Goal: Transaction & Acquisition: Purchase product/service

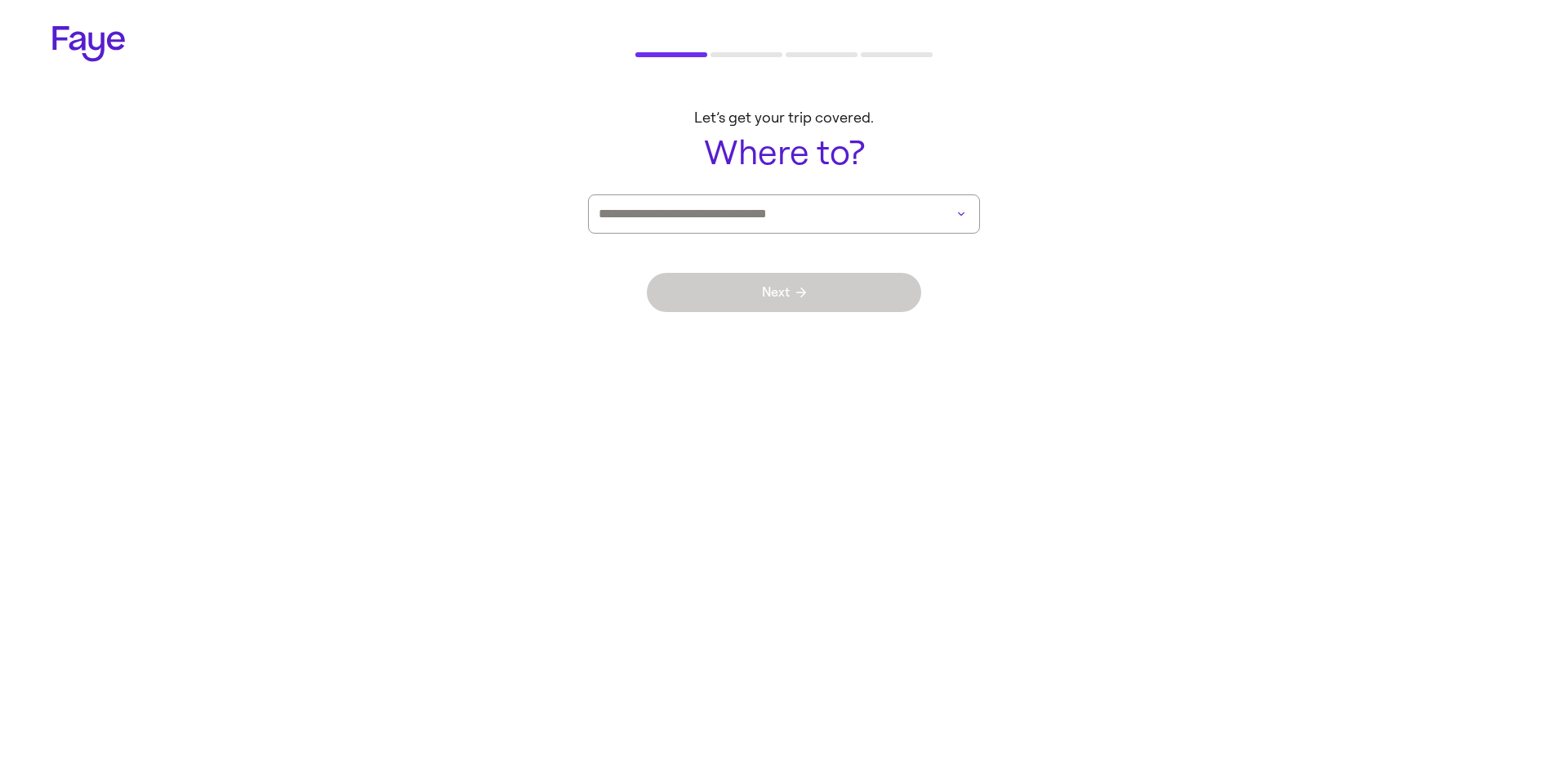
click at [783, 195] on input at bounding box center [761, 214] width 325 height 38
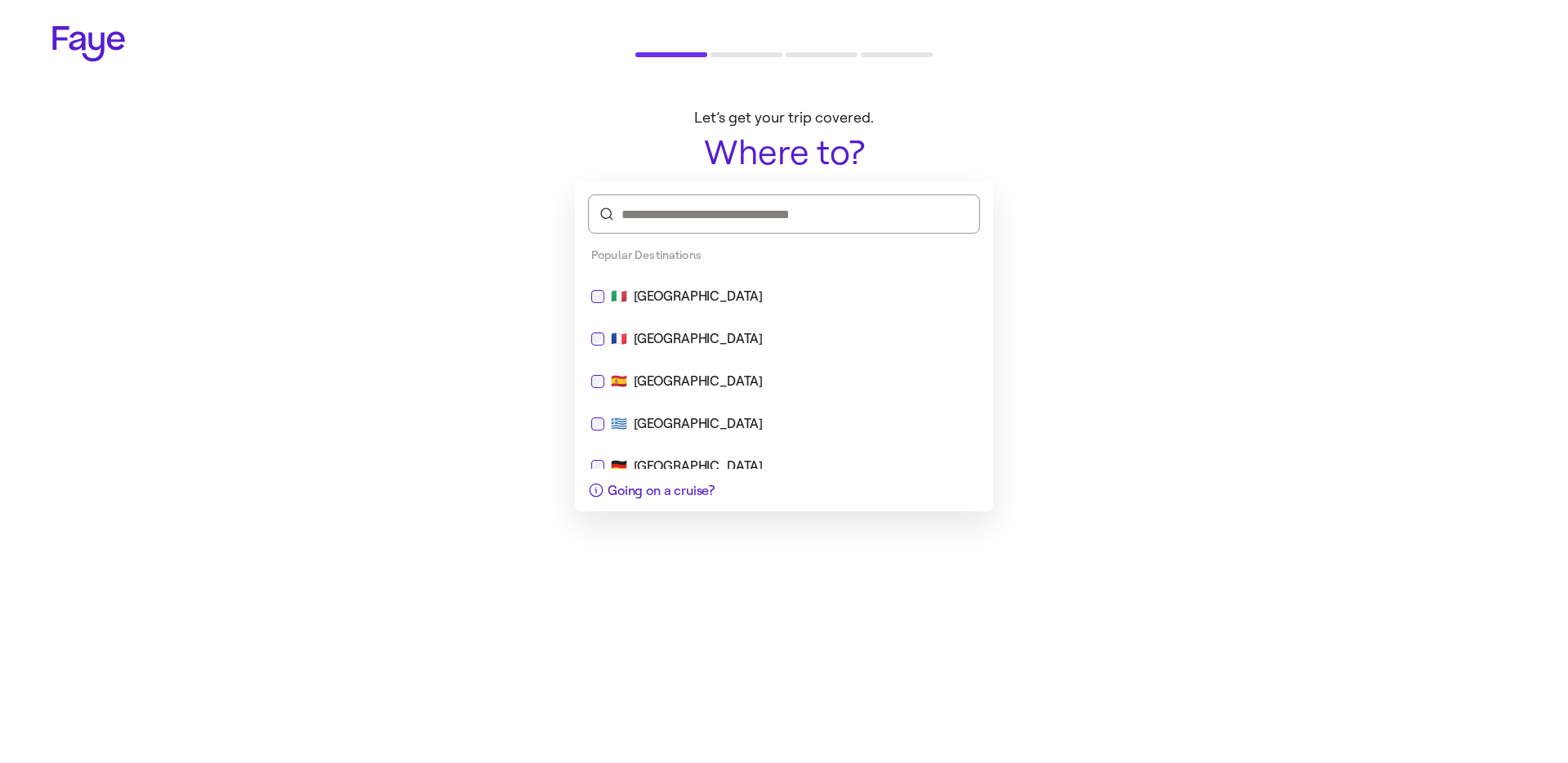
click at [664, 309] on div "🇮🇹 [GEOGRAPHIC_DATA]" at bounding box center [784, 297] width 405 height 40
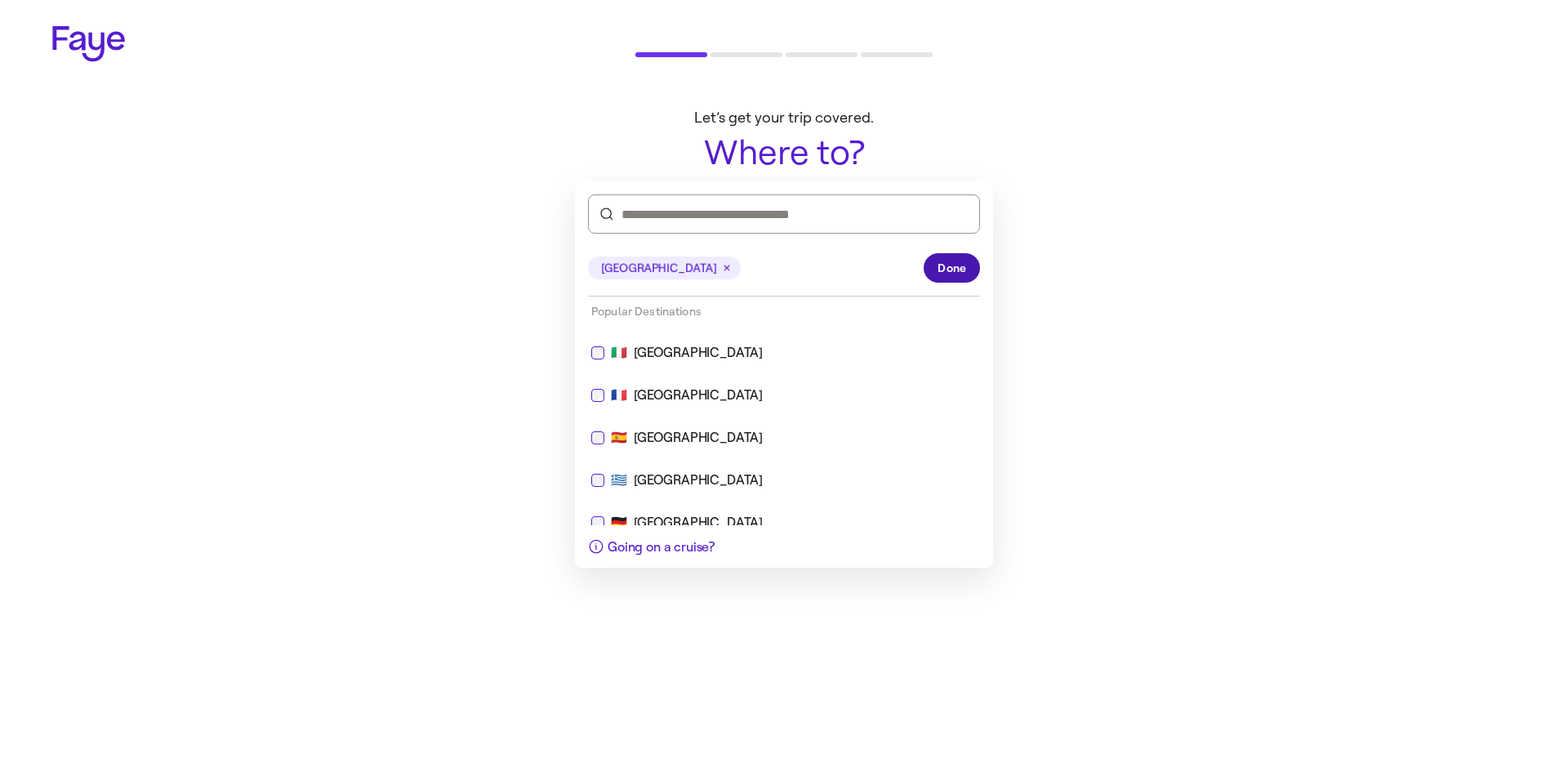
click at [938, 262] on button "Done" at bounding box center [952, 269] width 56 height 30
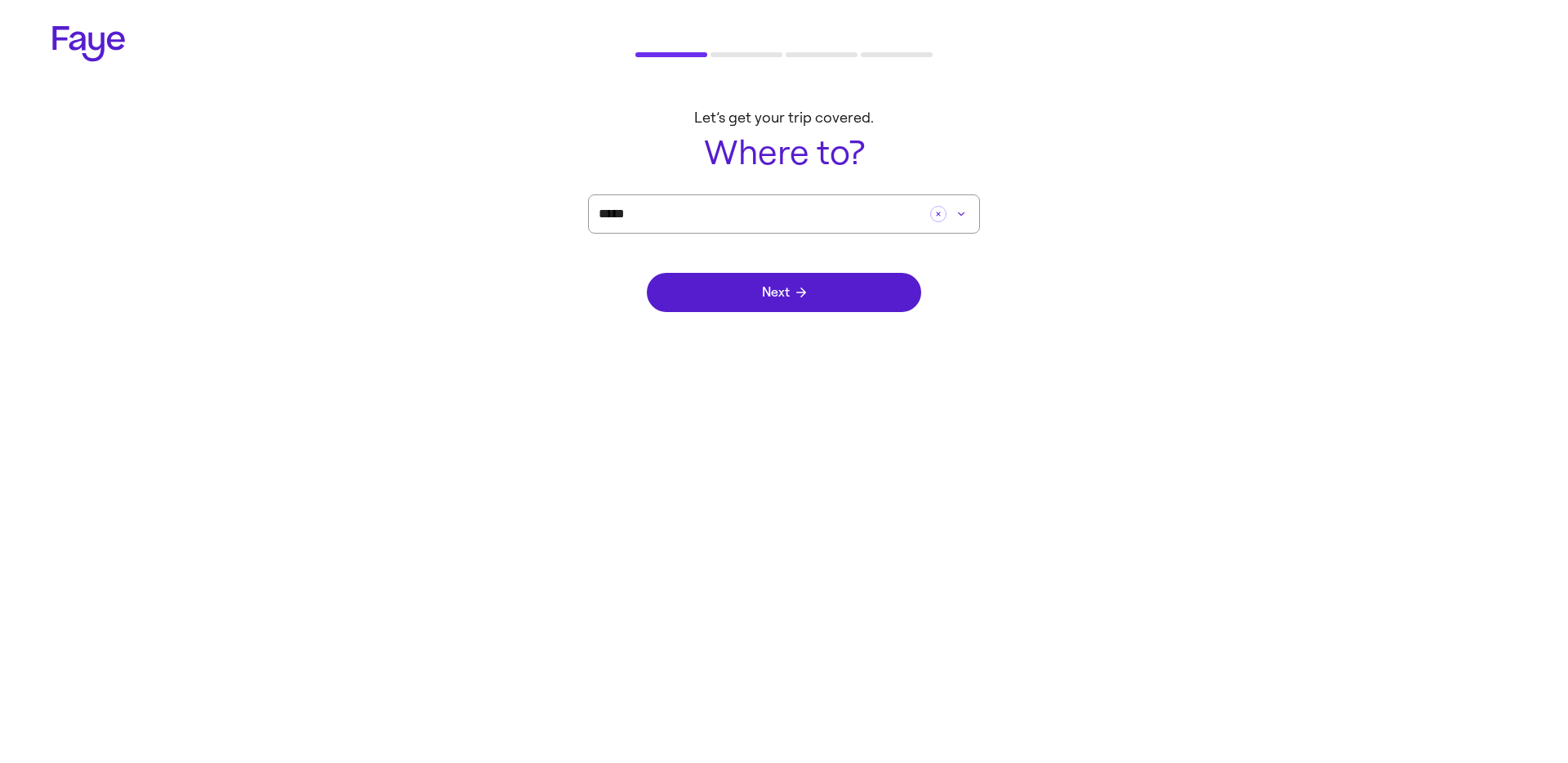
click at [821, 316] on div "Next" at bounding box center [784, 292] width 274 height 118
click at [821, 297] on button "Next" at bounding box center [784, 292] width 274 height 40
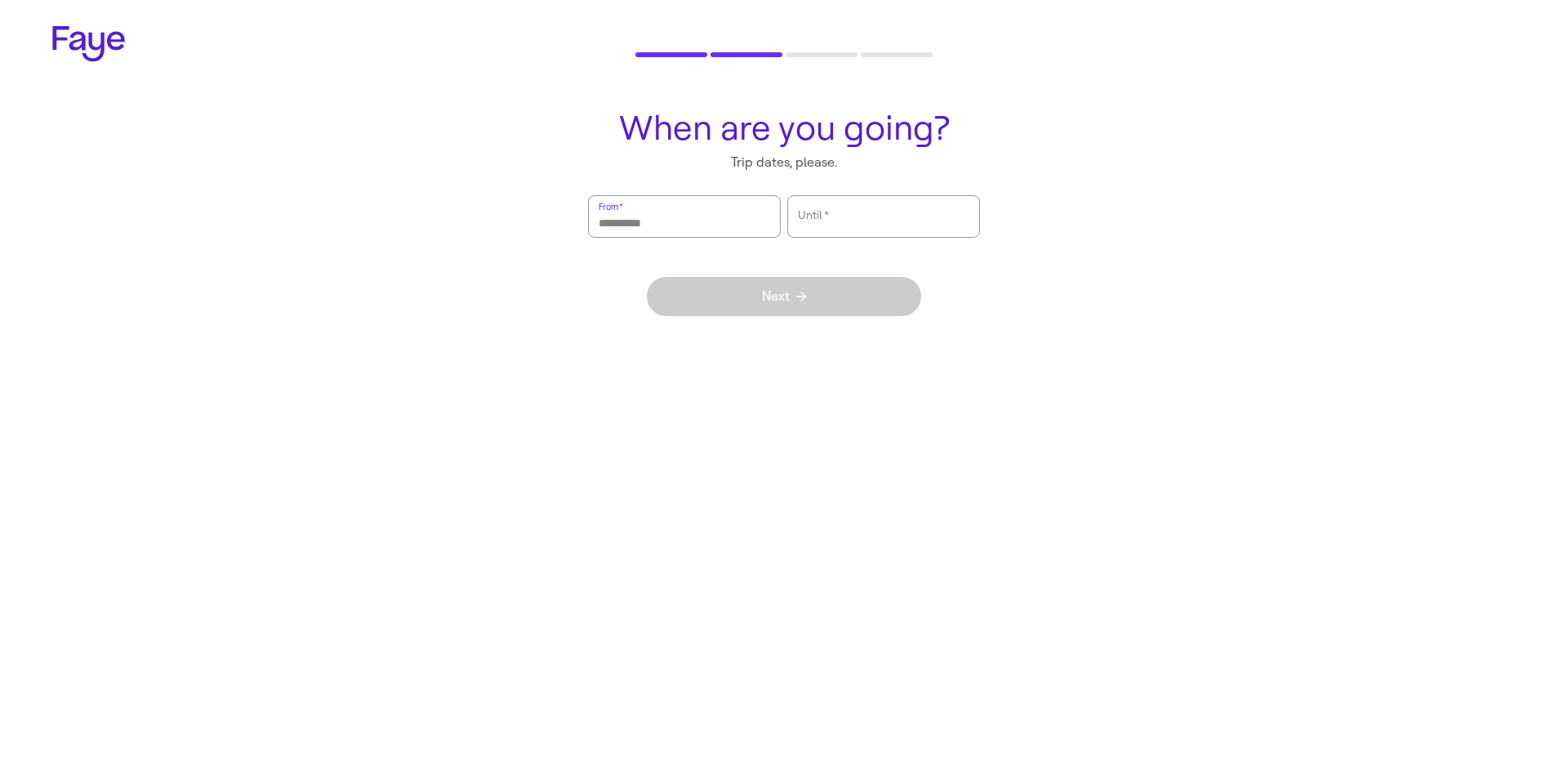
click at [674, 232] on input "From   *" at bounding box center [683, 217] width 171 height 38
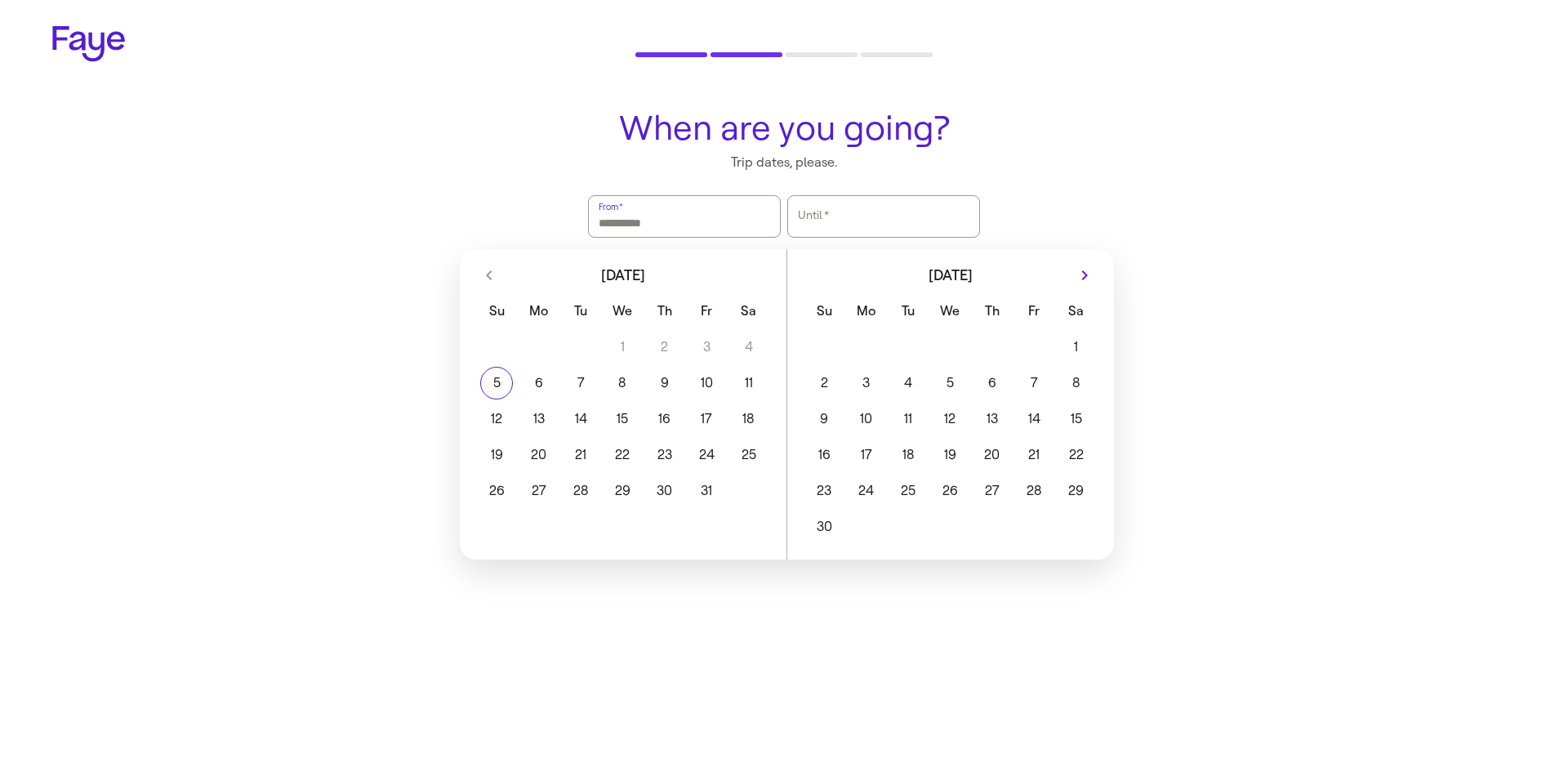
click at [674, 232] on input "From   *" at bounding box center [683, 217] width 171 height 38
click at [825, 469] on button "16" at bounding box center [824, 455] width 42 height 33
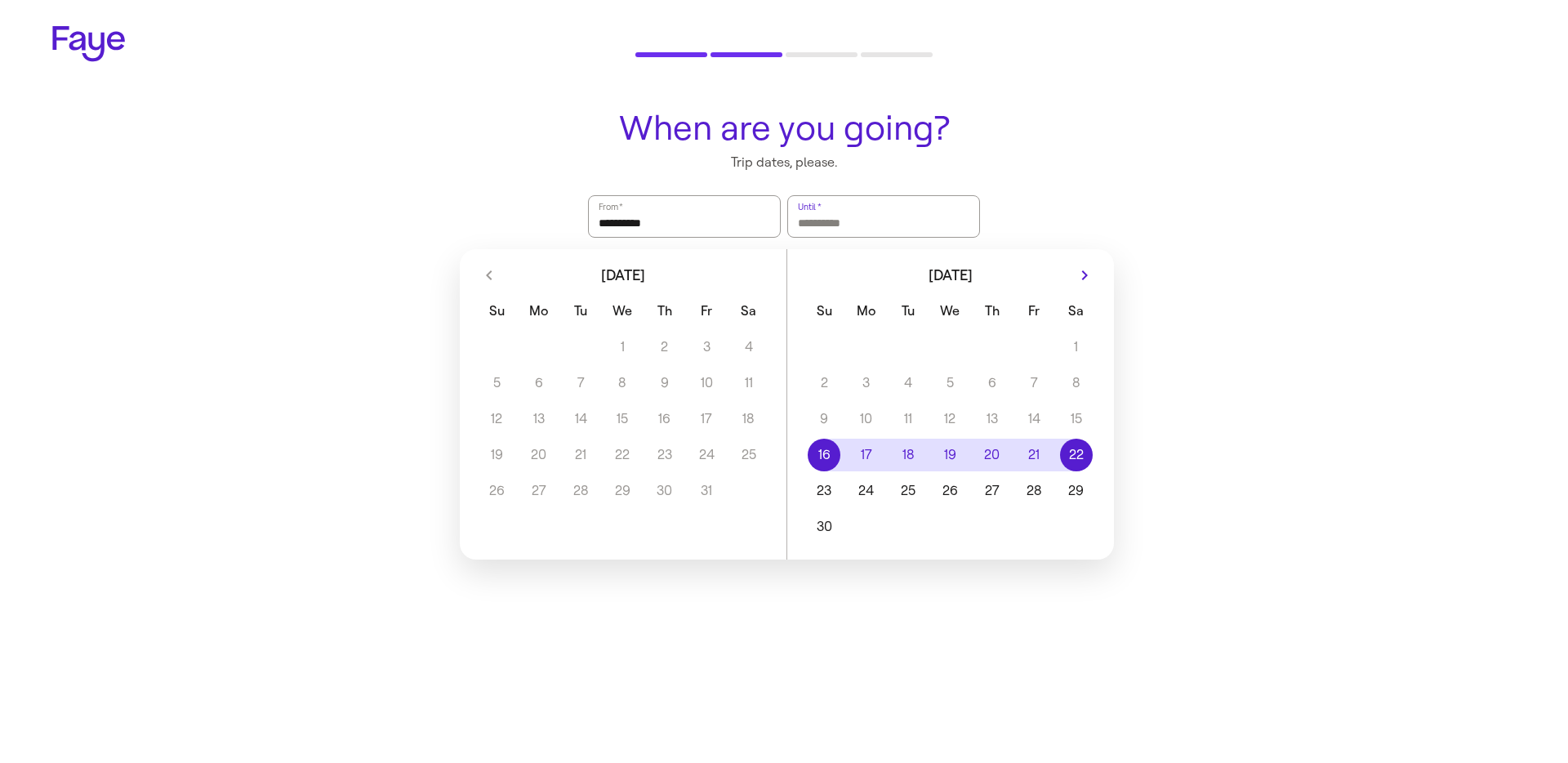
click at [1062, 450] on button "22" at bounding box center [1076, 455] width 42 height 33
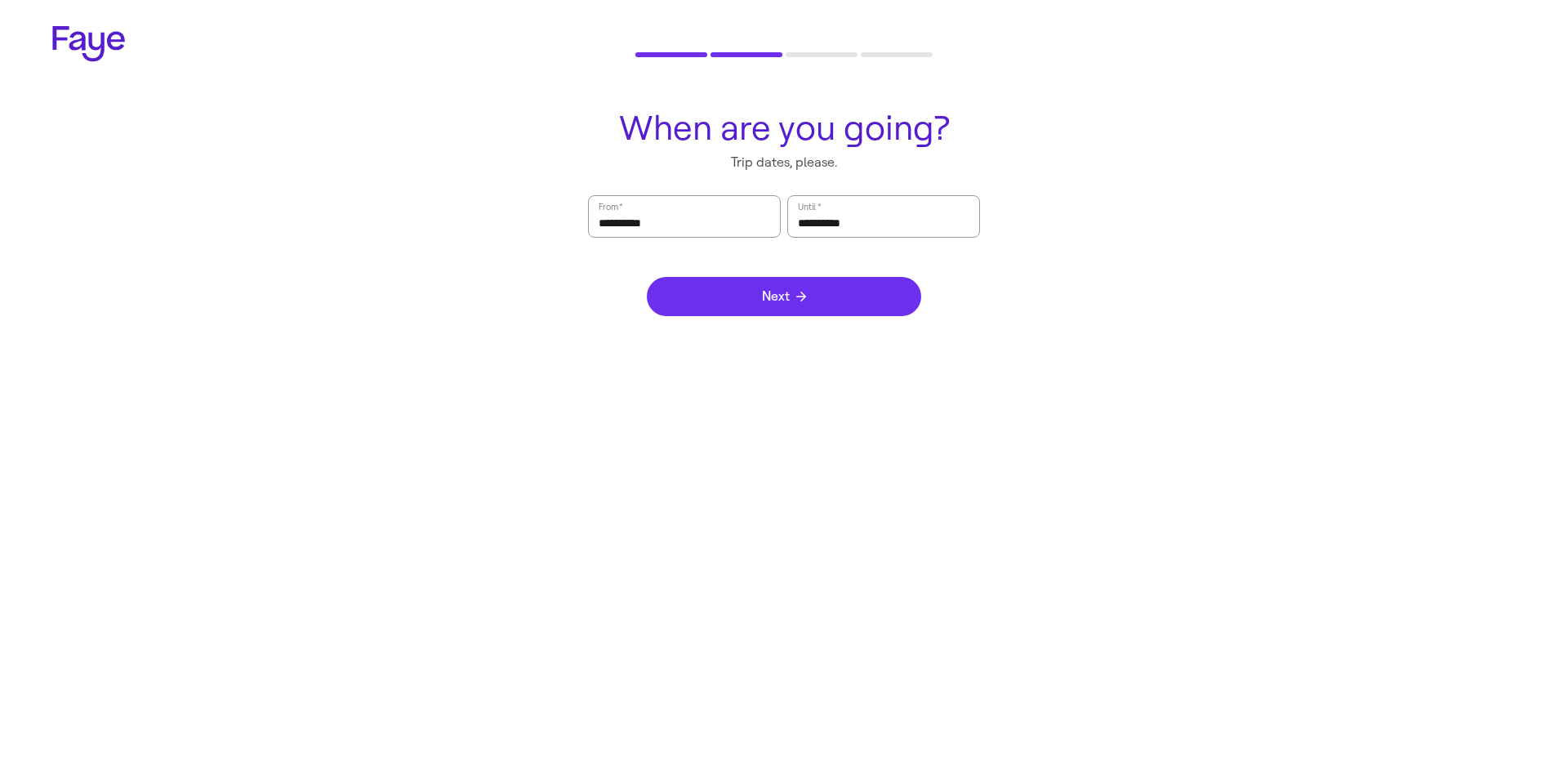
click at [761, 309] on button "Next" at bounding box center [784, 297] width 274 height 40
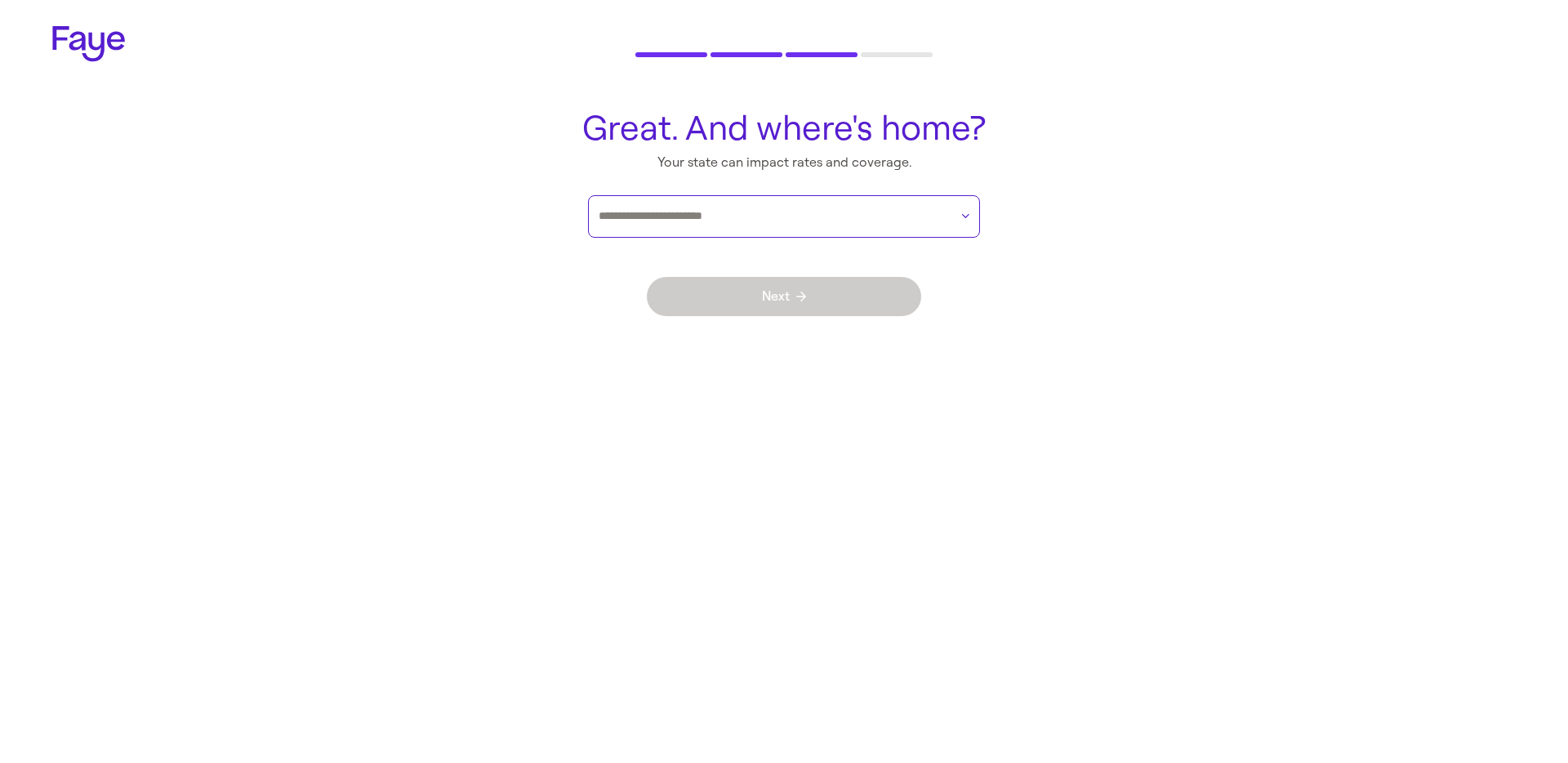
click at [759, 214] on input "text" at bounding box center [774, 216] width 351 height 25
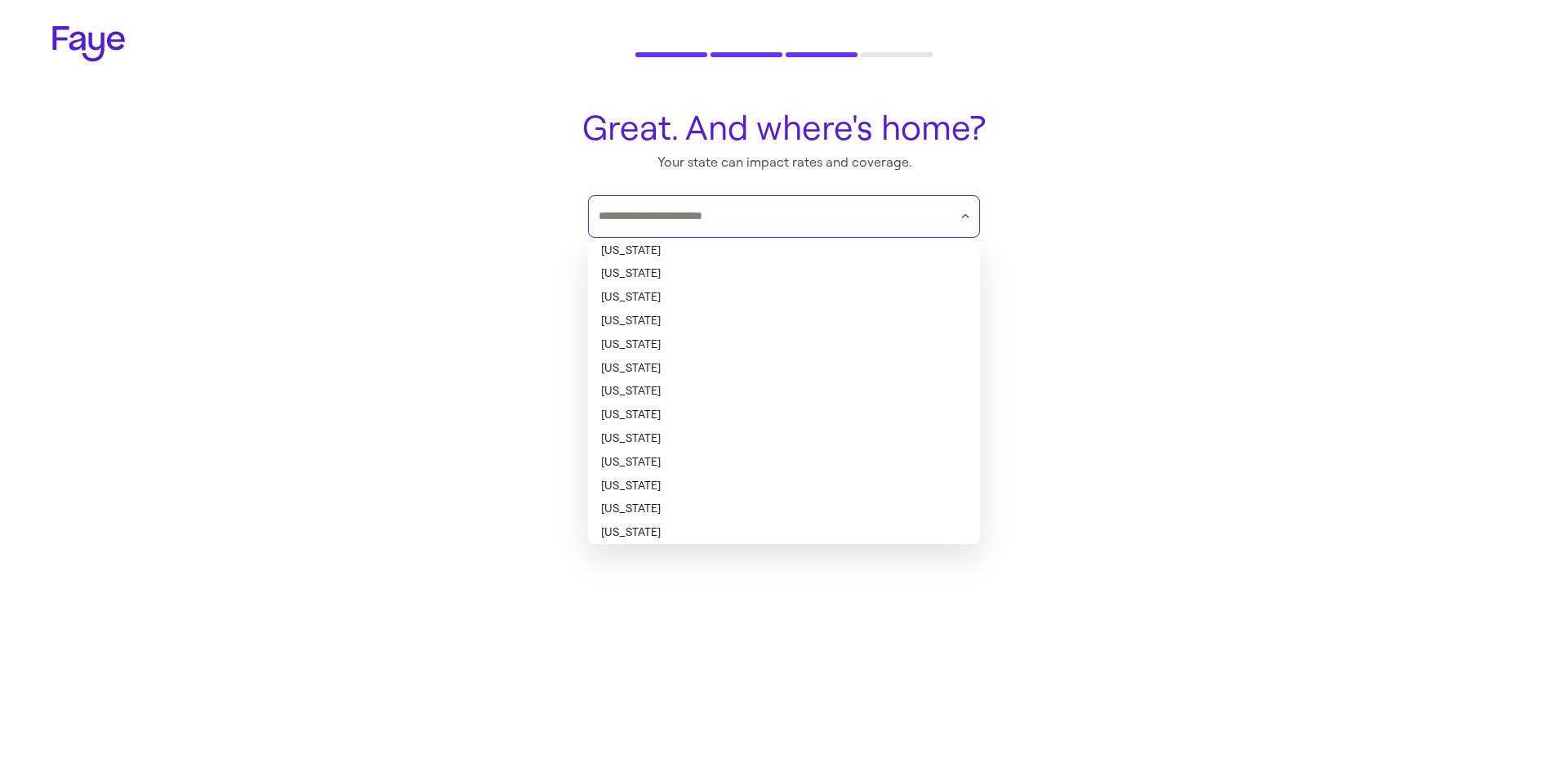
click at [688, 319] on li "Arkansas" at bounding box center [784, 321] width 392 height 24
type input "********"
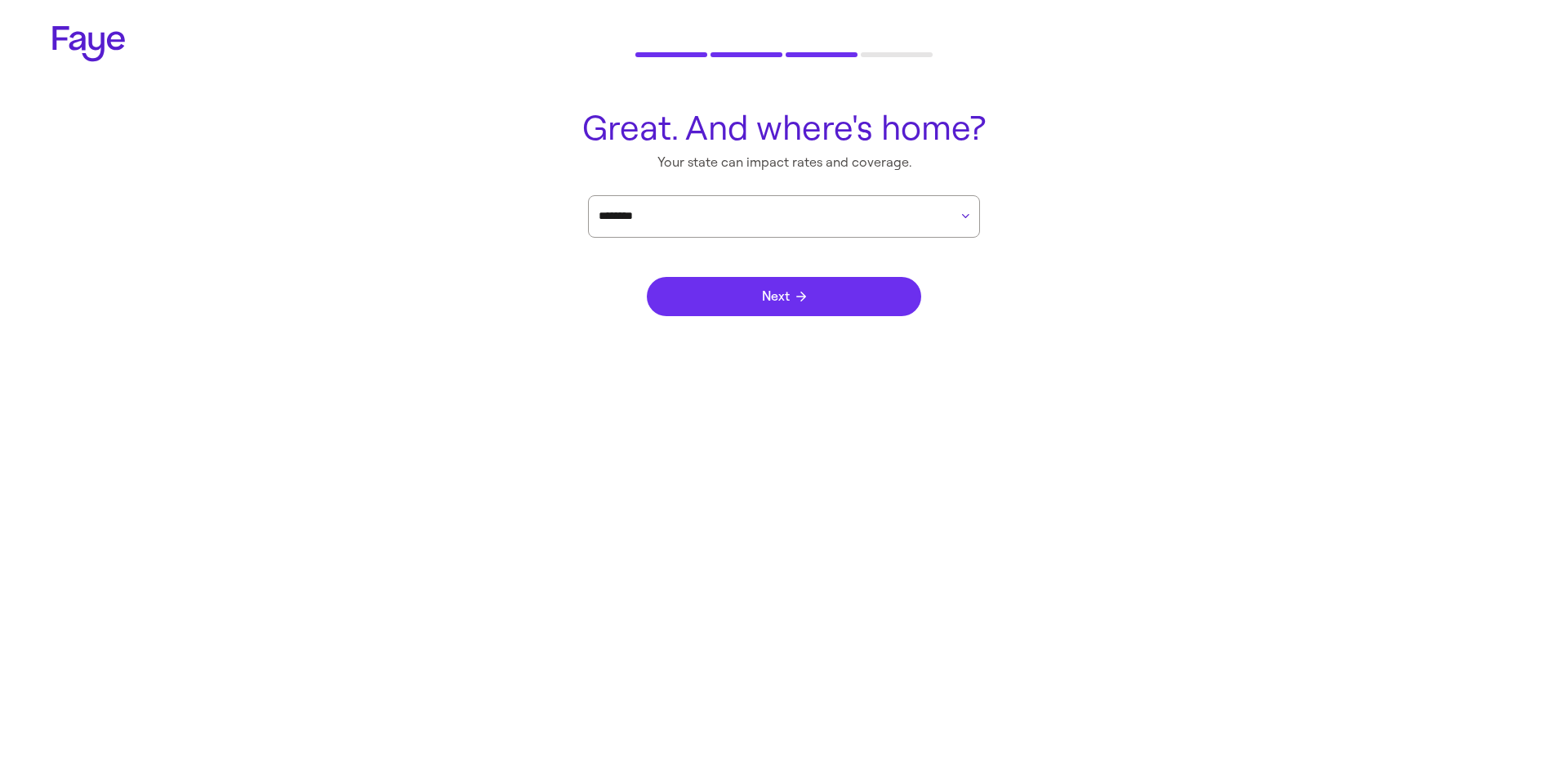
click at [716, 307] on button "Next" at bounding box center [784, 297] width 274 height 40
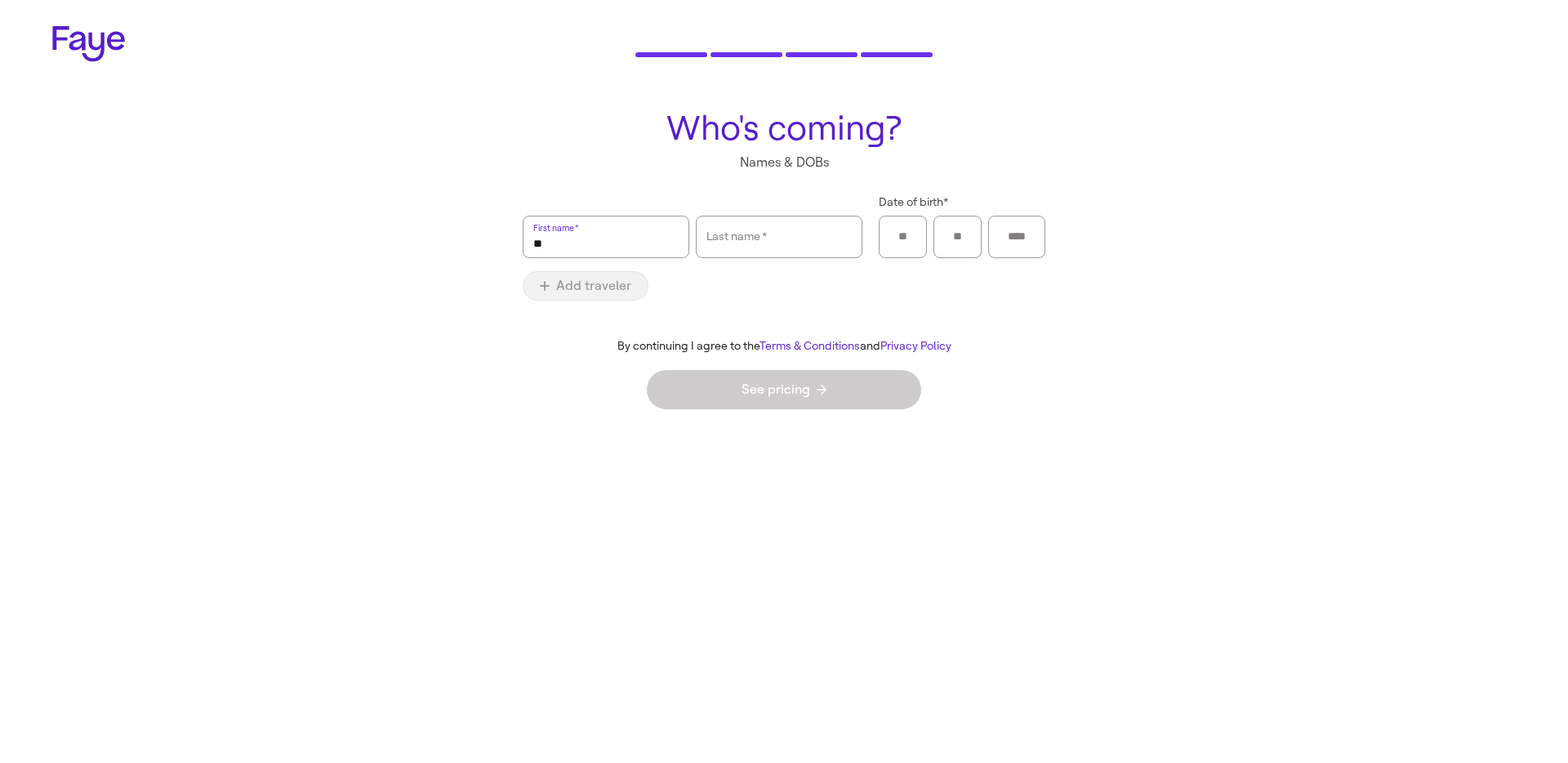
type input "*"
type input "***"
type input "****"
type input "**"
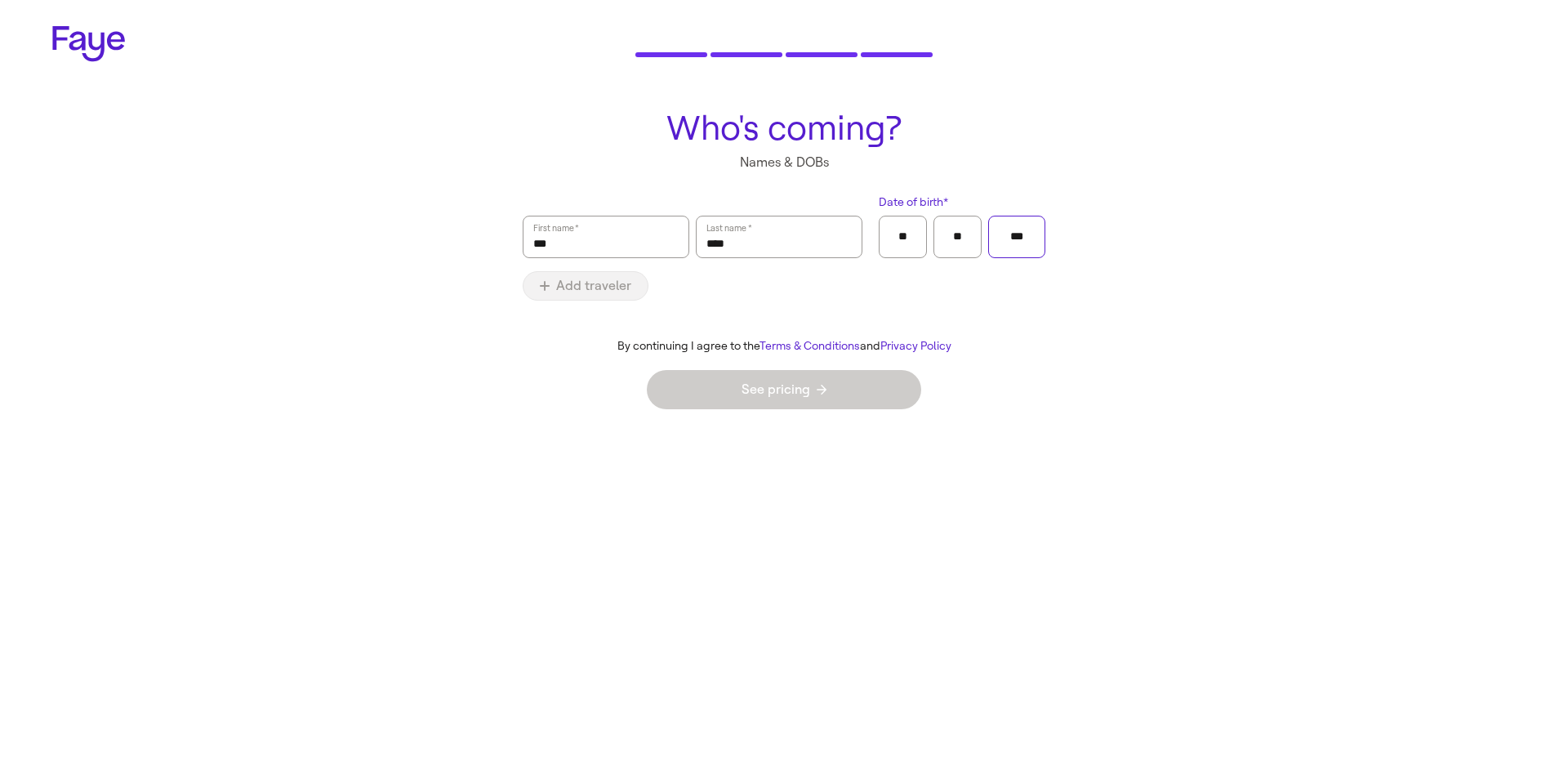
type input "****"
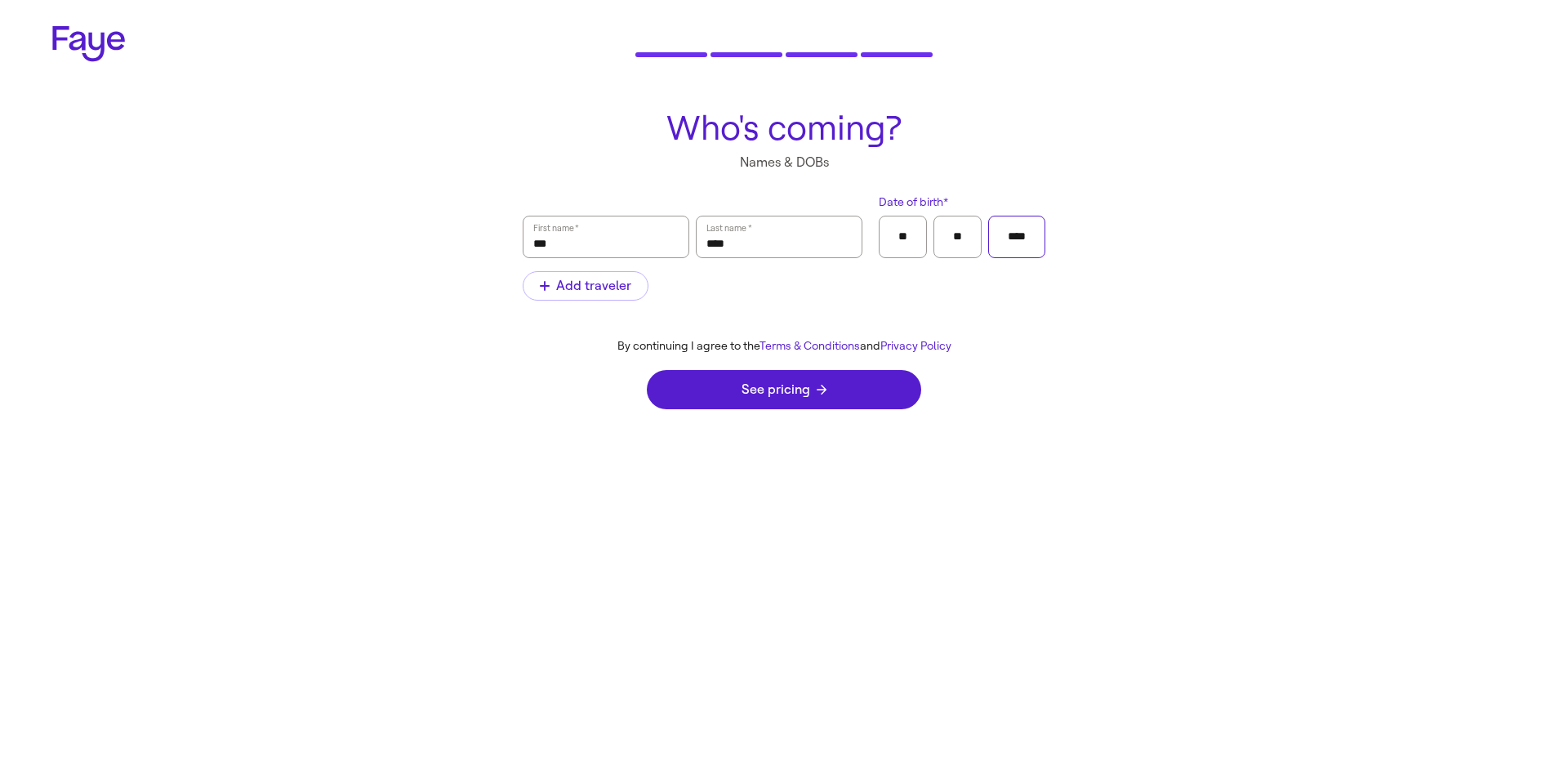
click button "submit" at bounding box center [0, 0] width 0 height 0
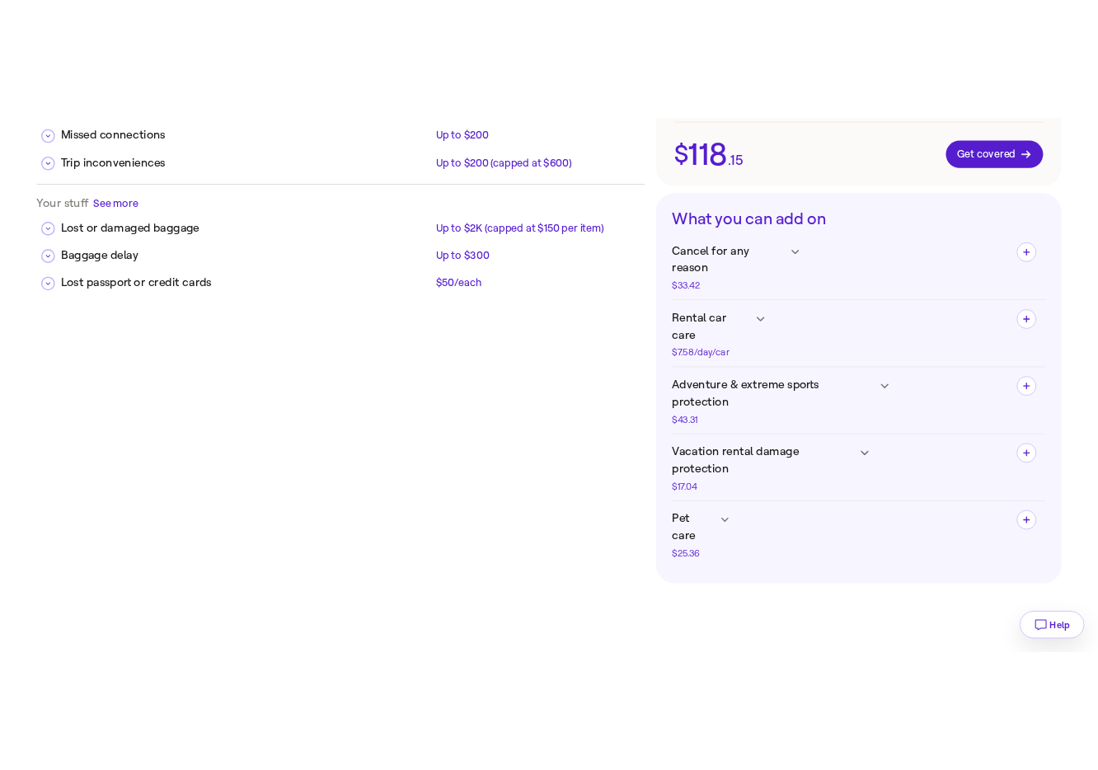
scroll to position [18, 0]
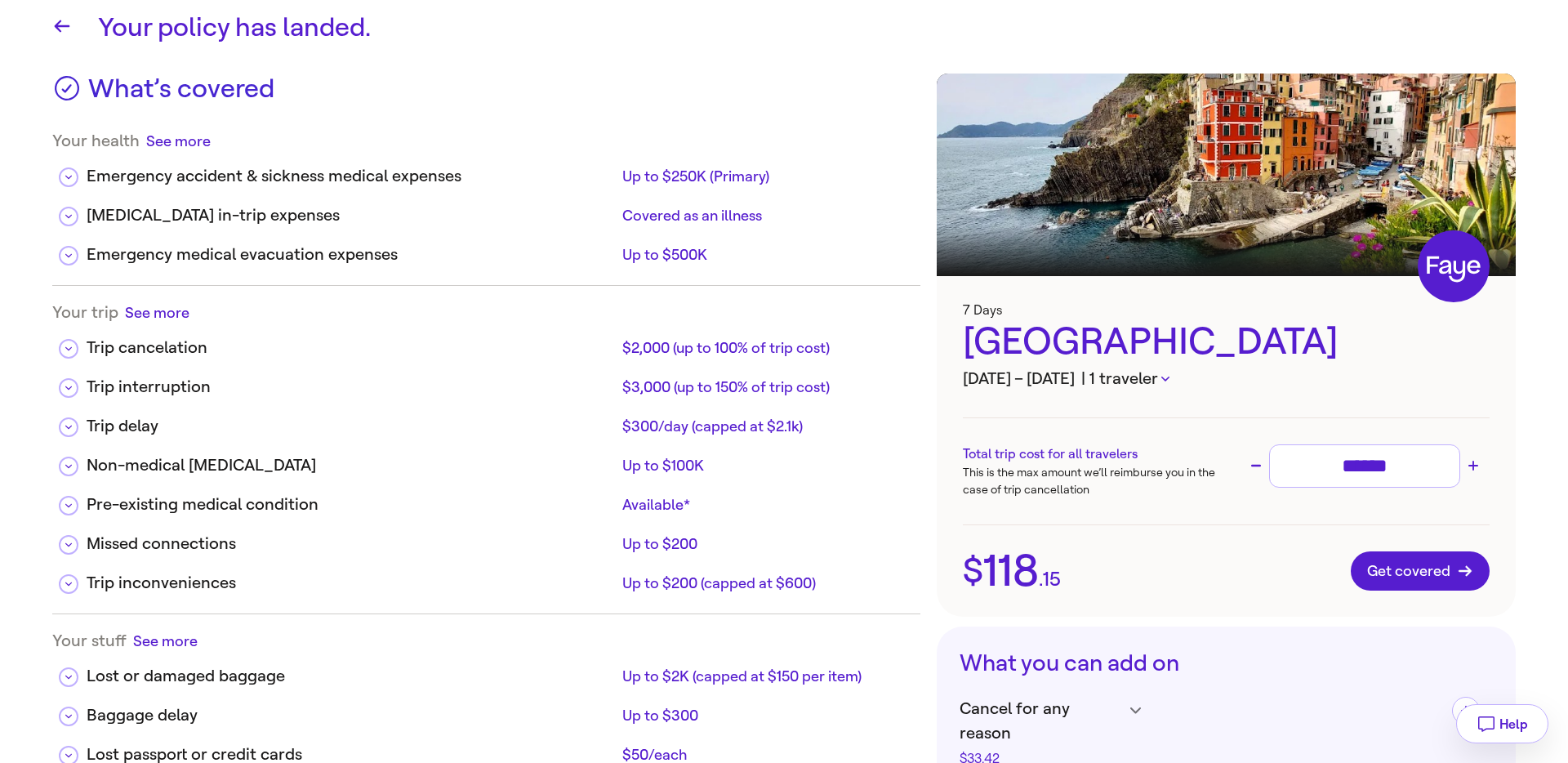
click at [161, 315] on button "See more" at bounding box center [157, 312] width 64 height 21
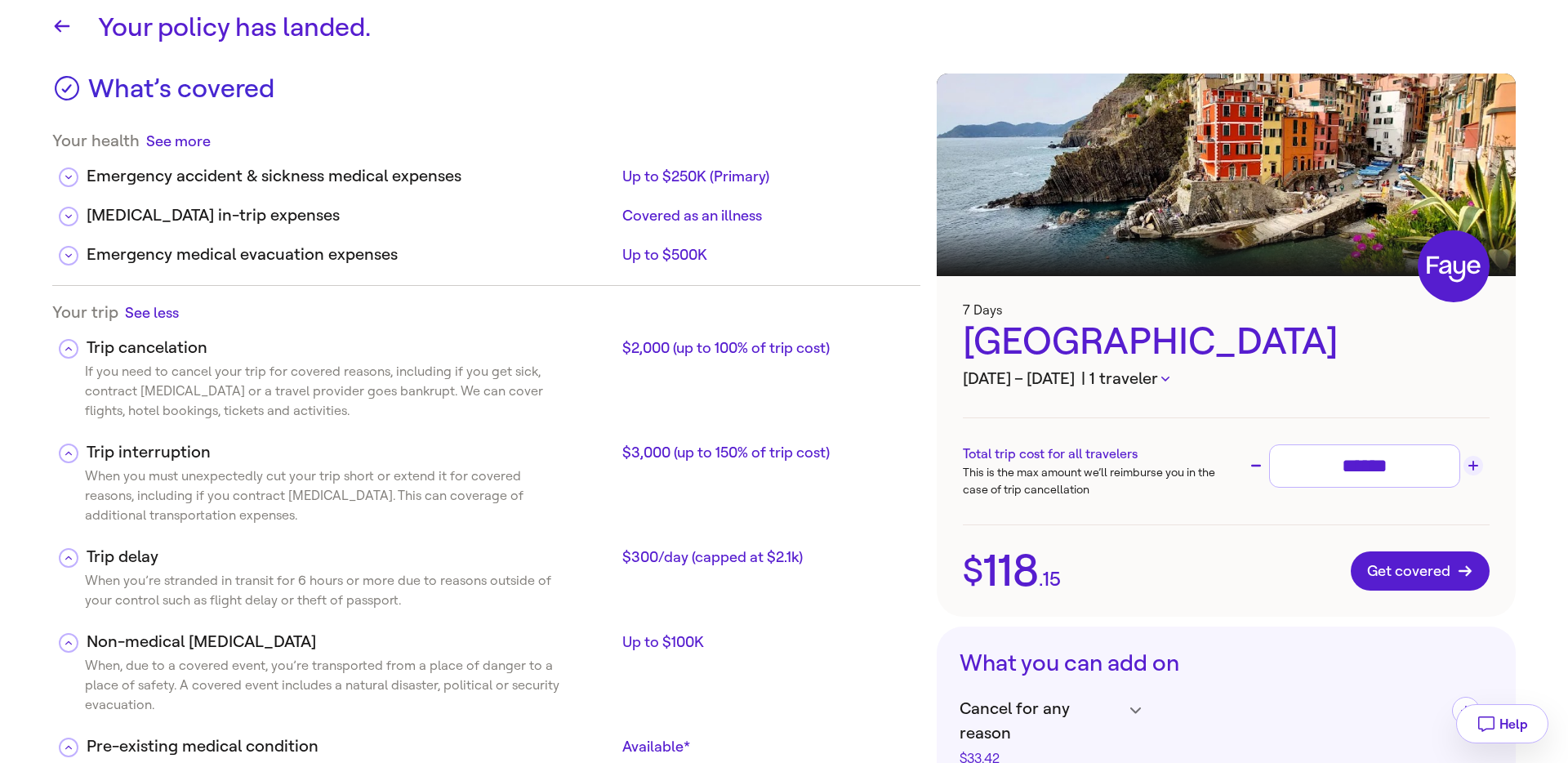
click at [1475, 469] on icon "Increase trip cost" at bounding box center [1474, 466] width 10 height 10
type input "******"
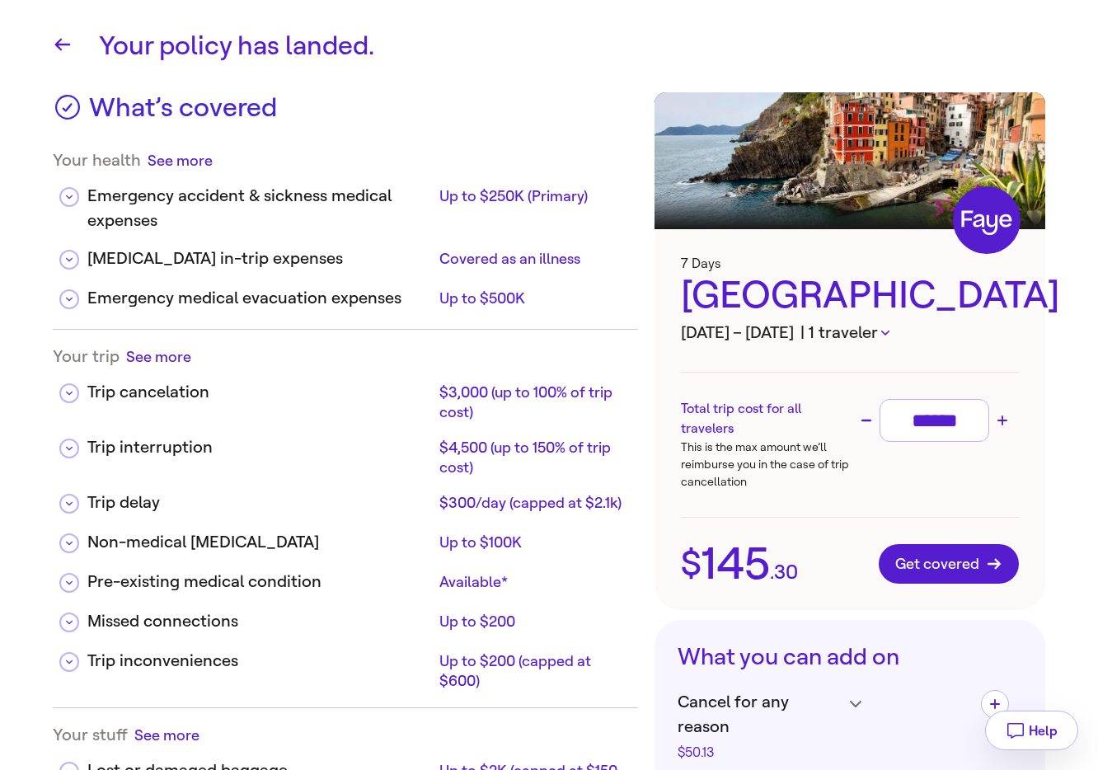
drag, startPoint x: 1097, startPoint y: 354, endPoint x: 1003, endPoint y: 357, distance: 94.1
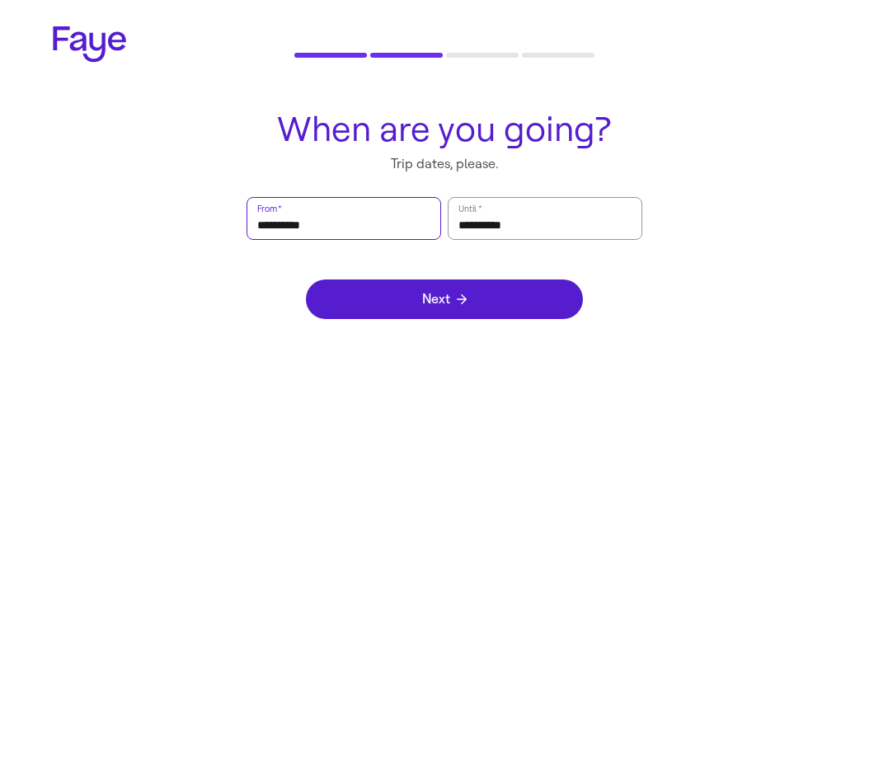
click at [328, 214] on input "**********" at bounding box center [343, 219] width 173 height 38
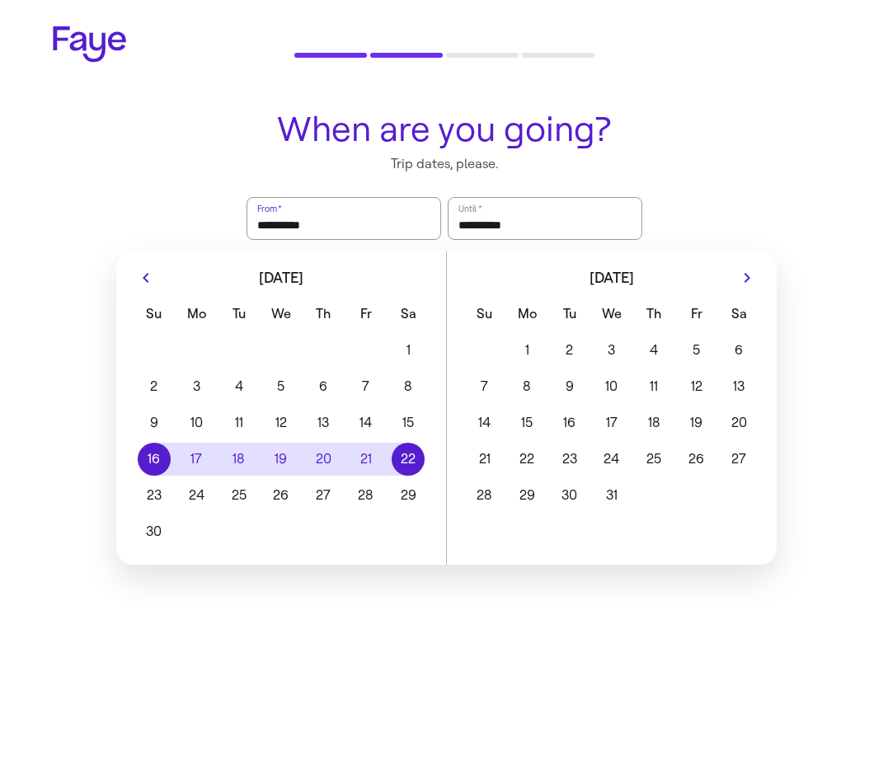
click at [145, 289] on button "Previous month" at bounding box center [146, 278] width 26 height 26
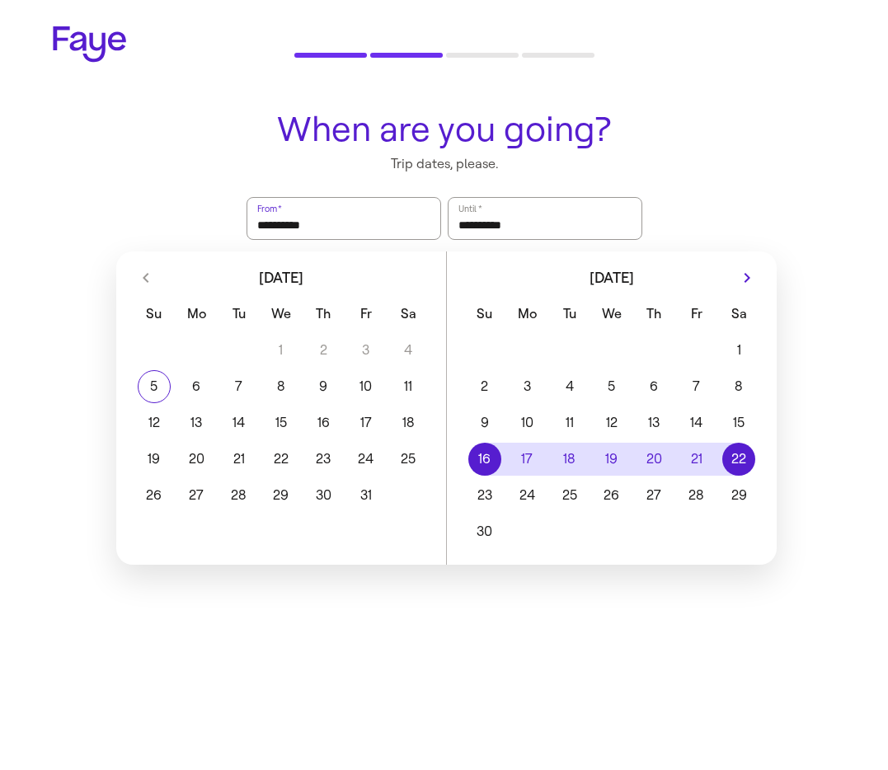
click at [602, 86] on div "2.33.0" at bounding box center [444, 48] width 888 height 97
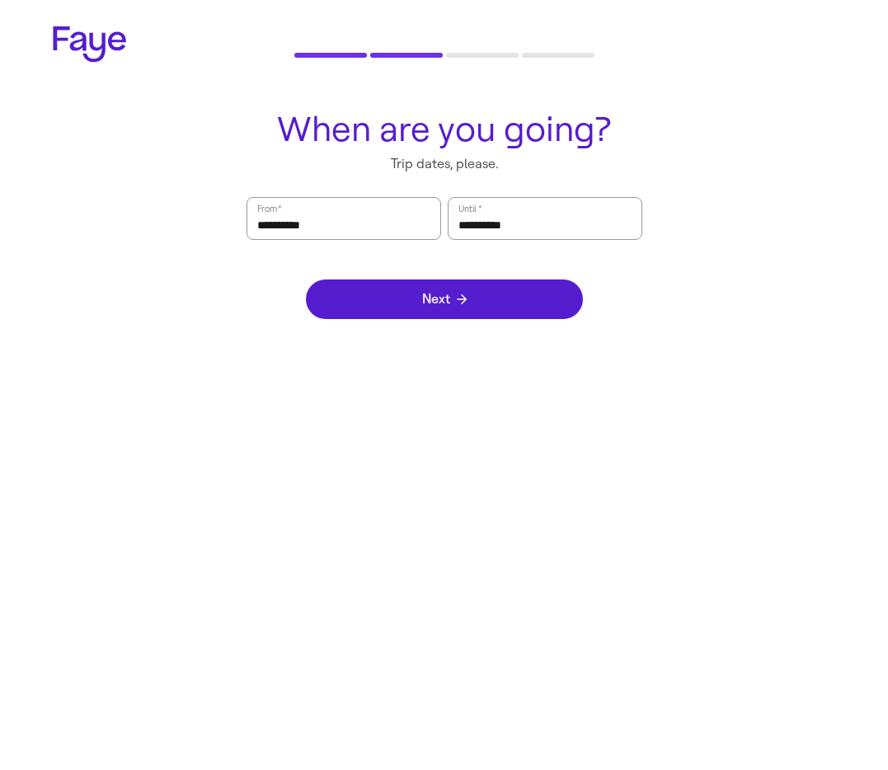
click at [536, 345] on div "Next" at bounding box center [444, 299] width 277 height 119
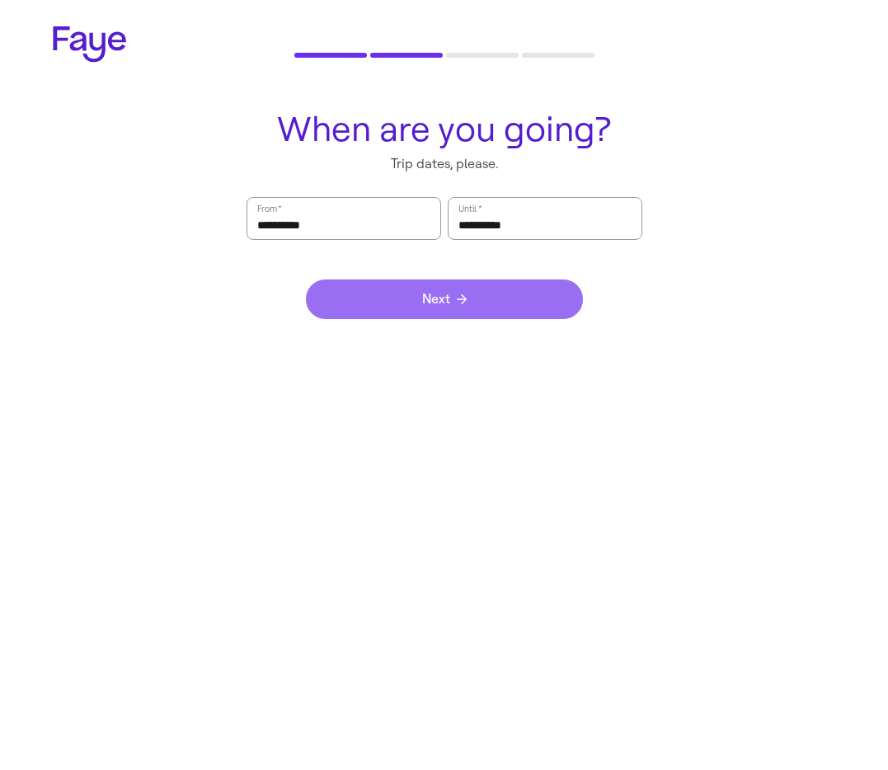
click at [530, 311] on button "Next" at bounding box center [444, 300] width 277 height 40
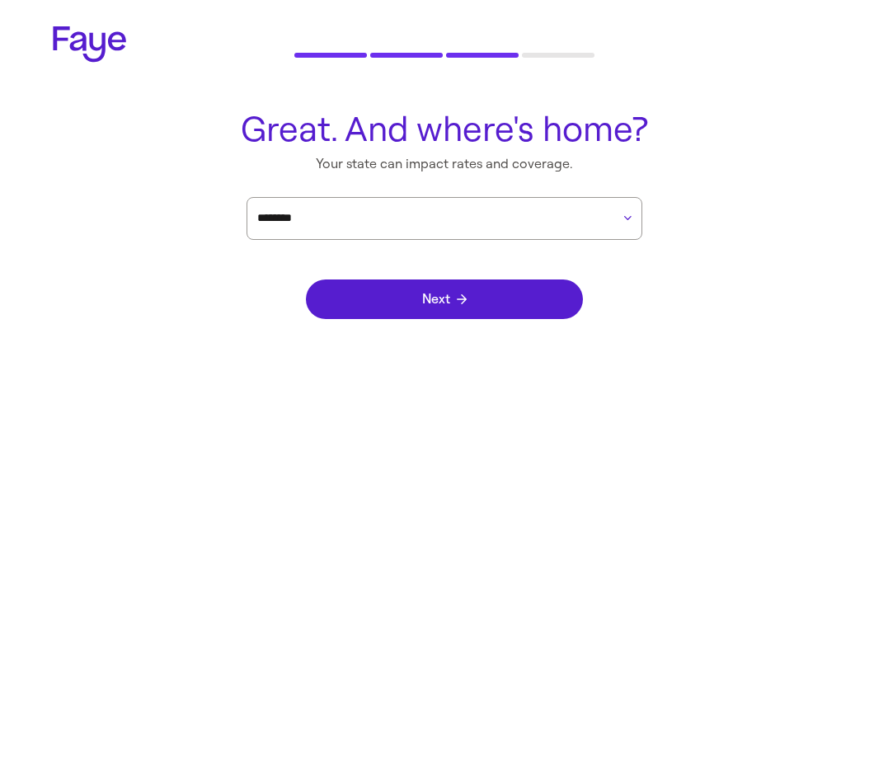
click at [524, 324] on div "Next" at bounding box center [444, 299] width 277 height 119
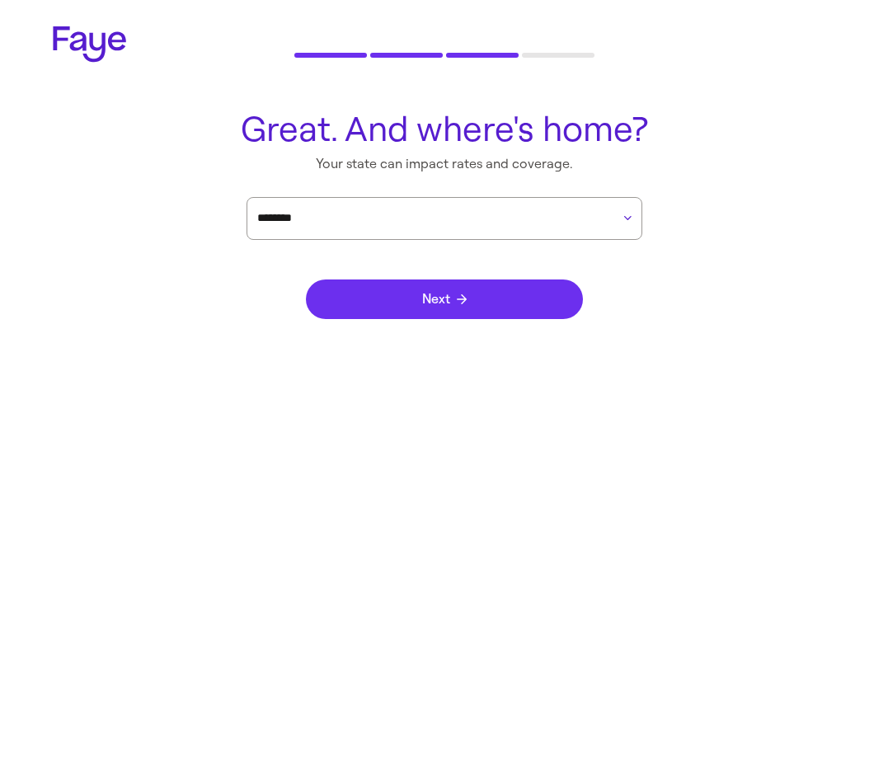
click at [524, 308] on button "Next" at bounding box center [444, 300] width 277 height 40
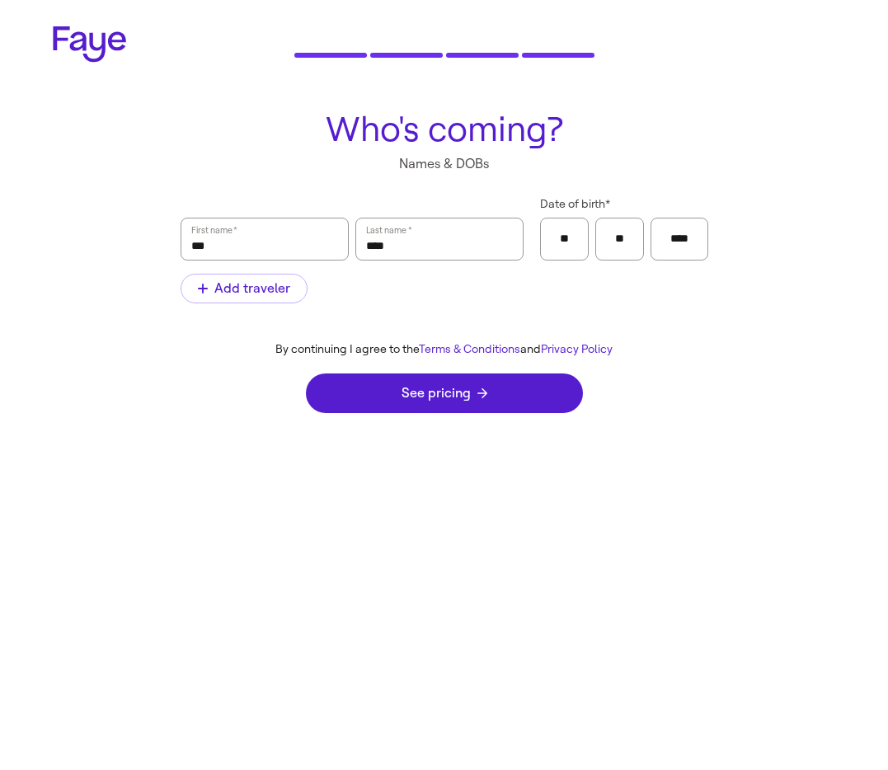
click at [477, 418] on div "See pricing" at bounding box center [444, 393] width 277 height 73
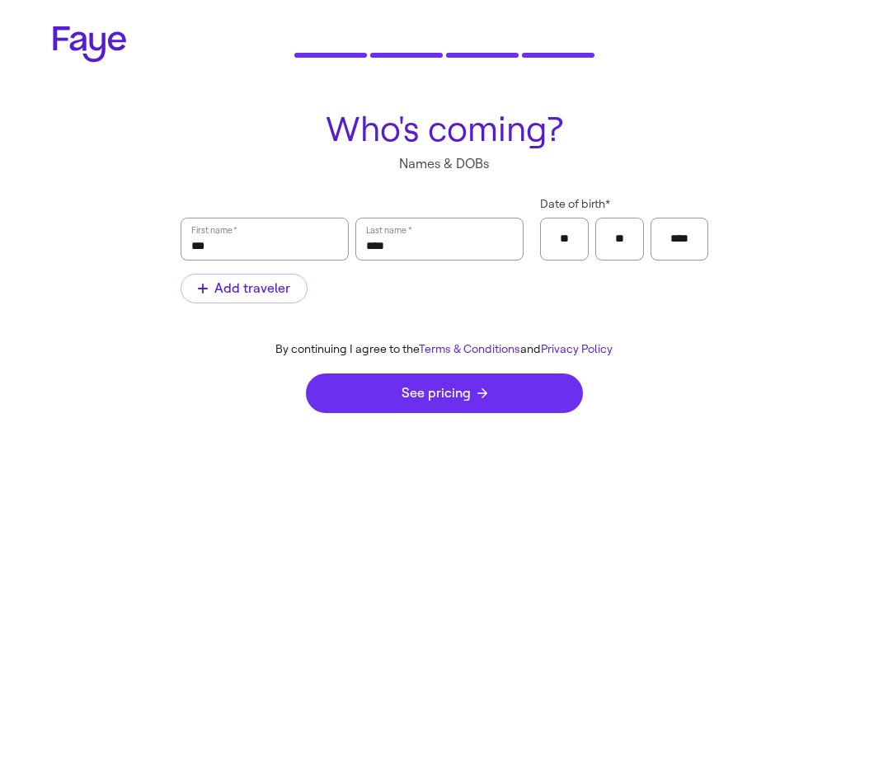
click at [490, 388] on button "See pricing" at bounding box center [444, 394] width 277 height 40
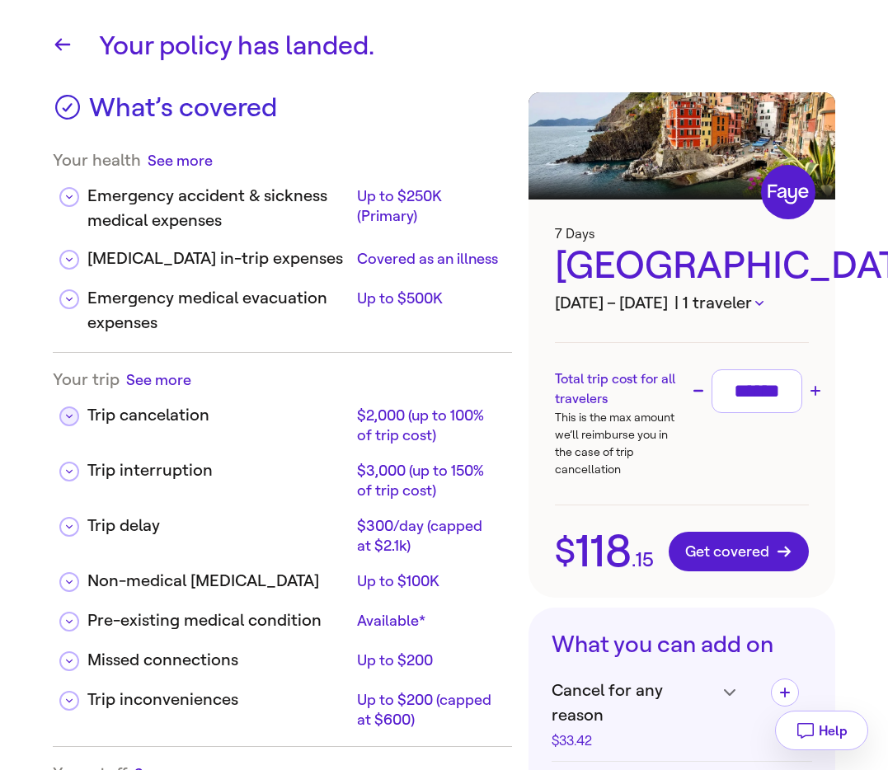
click at [65, 422] on button at bounding box center [69, 416] width 20 height 20
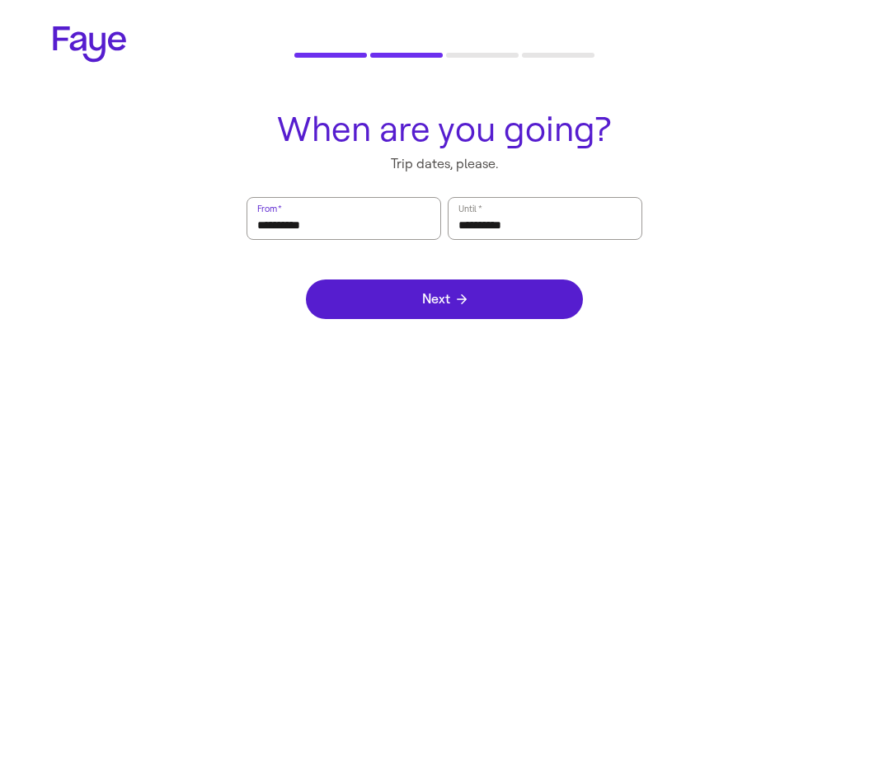
click at [367, 230] on input "**********" at bounding box center [343, 219] width 173 height 38
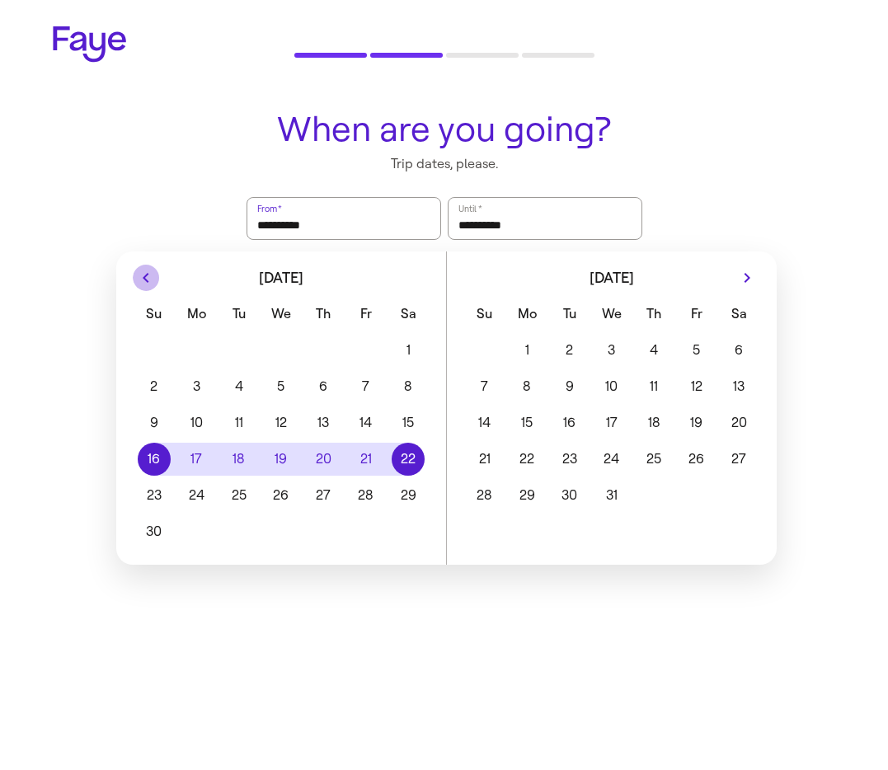
click at [154, 278] on icon "Previous month" at bounding box center [146, 278] width 20 height 20
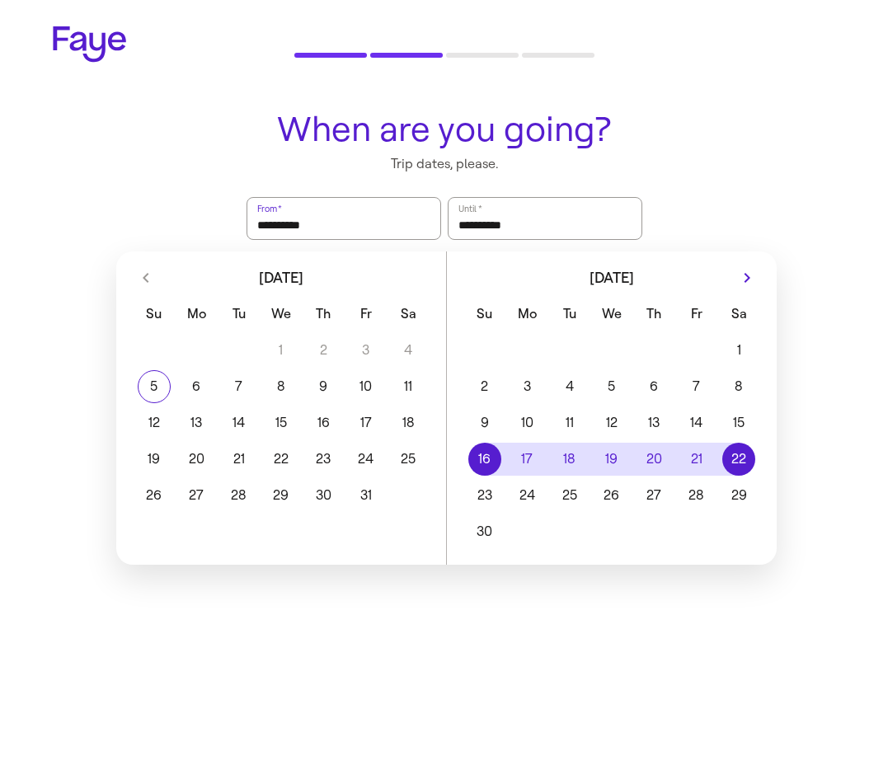
click at [154, 278] on div "[DATE]" at bounding box center [281, 274] width 330 height 46
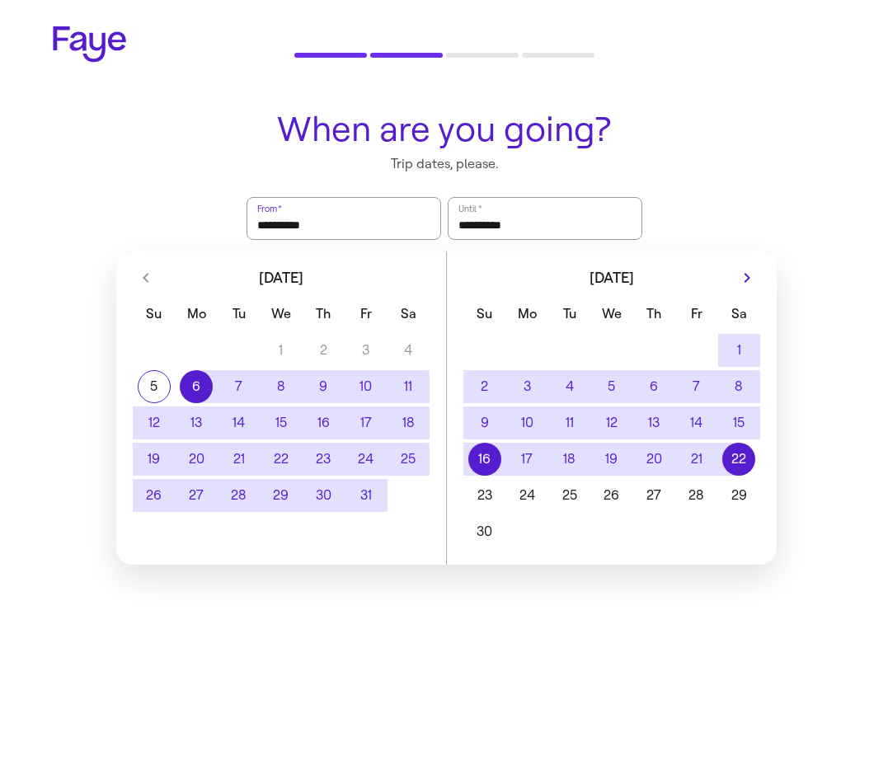
click at [206, 393] on button "6" at bounding box center [196, 386] width 42 height 33
click at [329, 378] on button "9" at bounding box center [324, 386] width 42 height 33
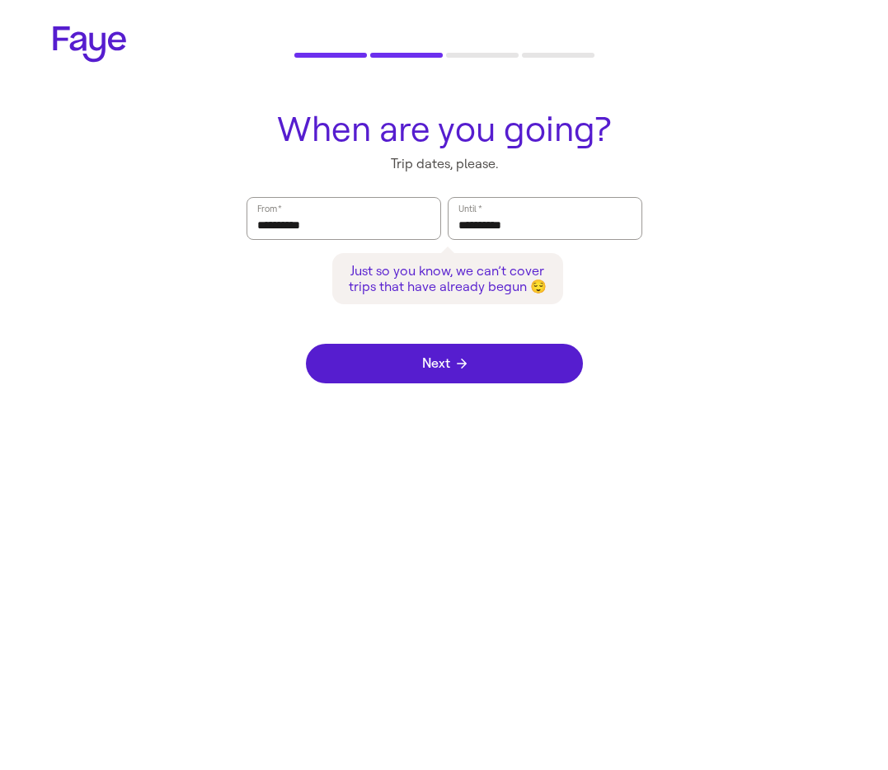
click at [495, 384] on div "Next" at bounding box center [444, 363] width 277 height 119
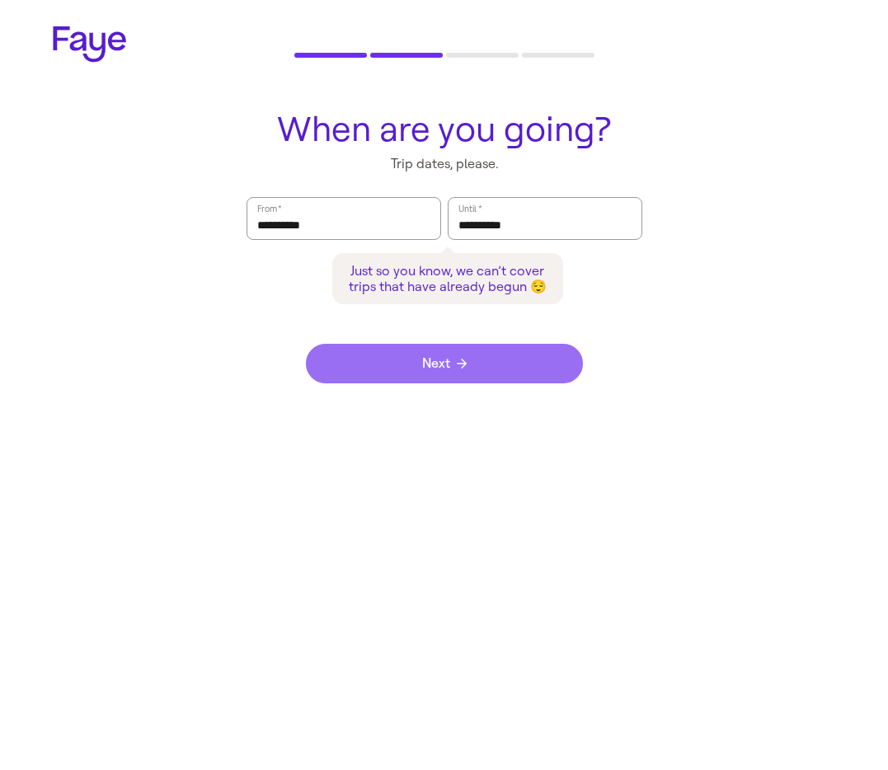
click at [497, 371] on button "Next" at bounding box center [444, 364] width 277 height 40
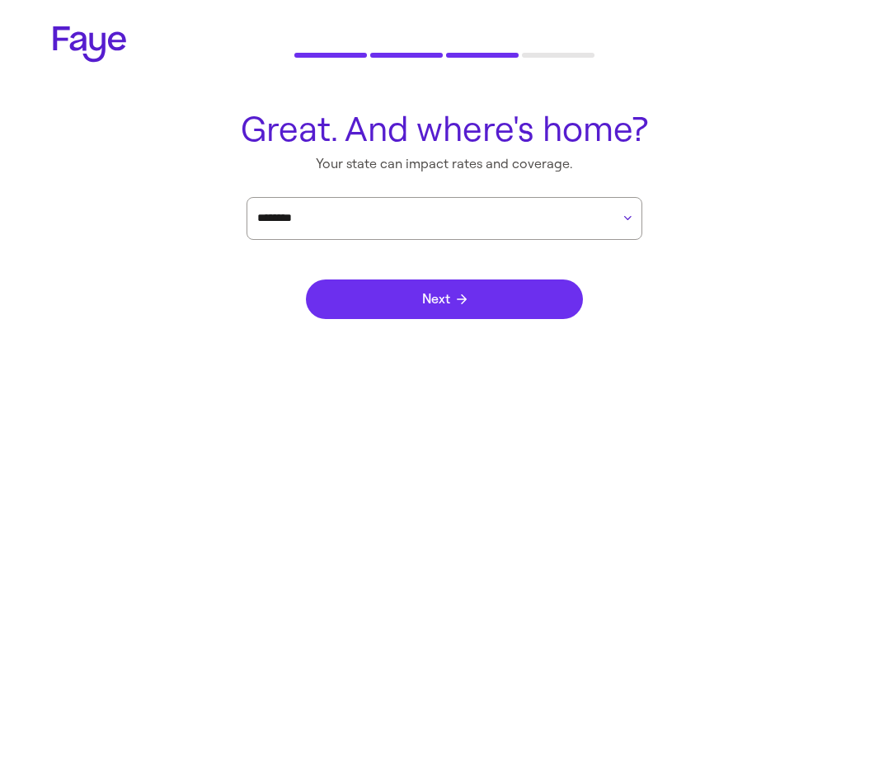
click at [486, 298] on button "Next" at bounding box center [444, 300] width 277 height 40
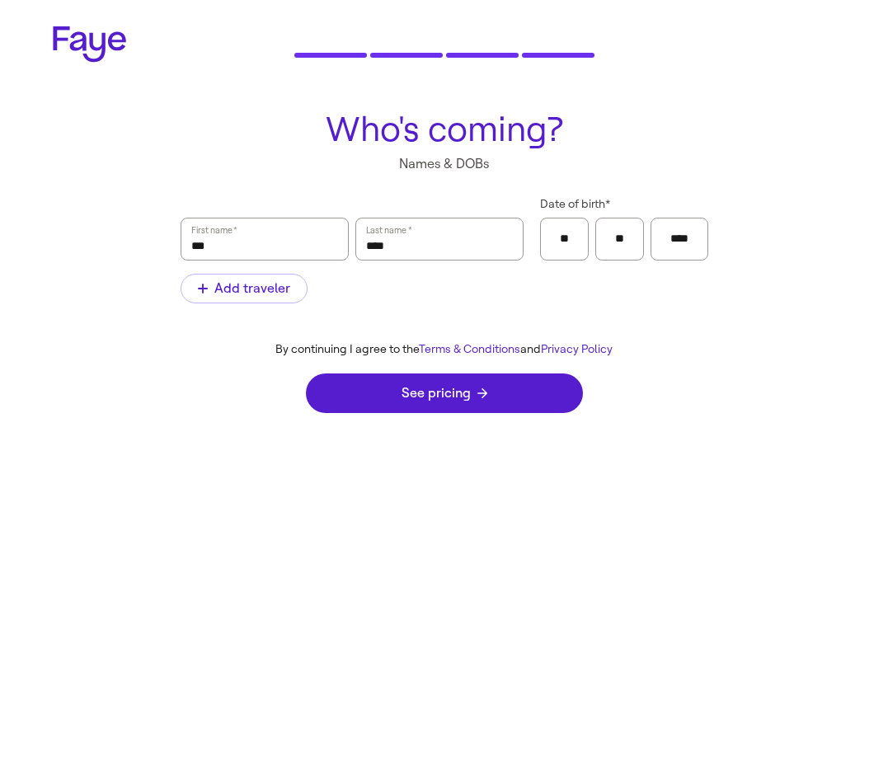
click at [472, 414] on div "See pricing" at bounding box center [444, 393] width 277 height 73
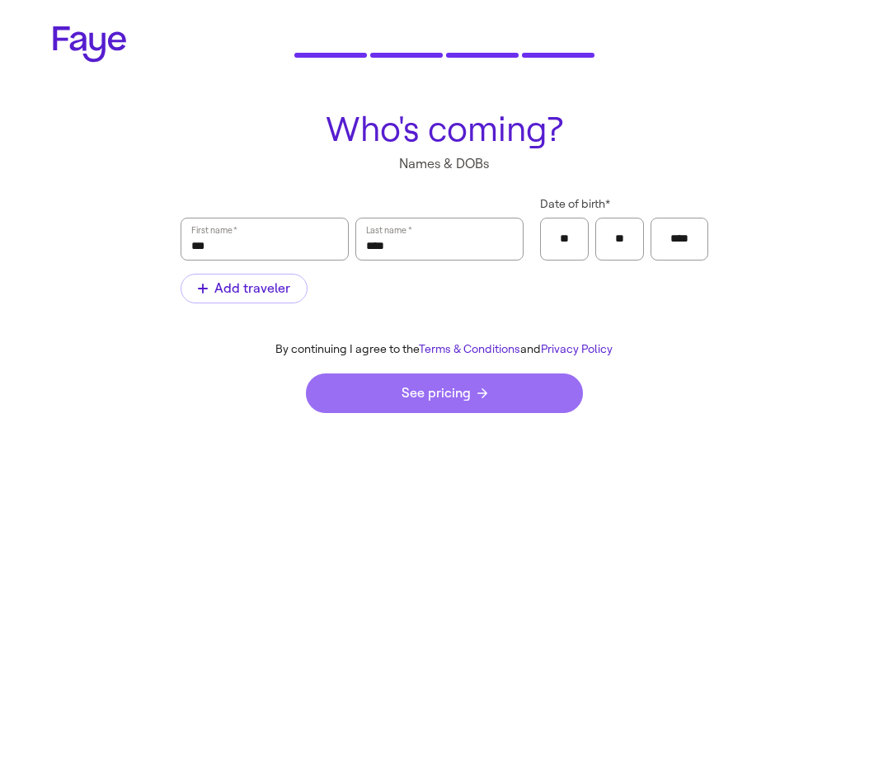
click at [477, 398] on span "See pricing" at bounding box center [445, 393] width 86 height 13
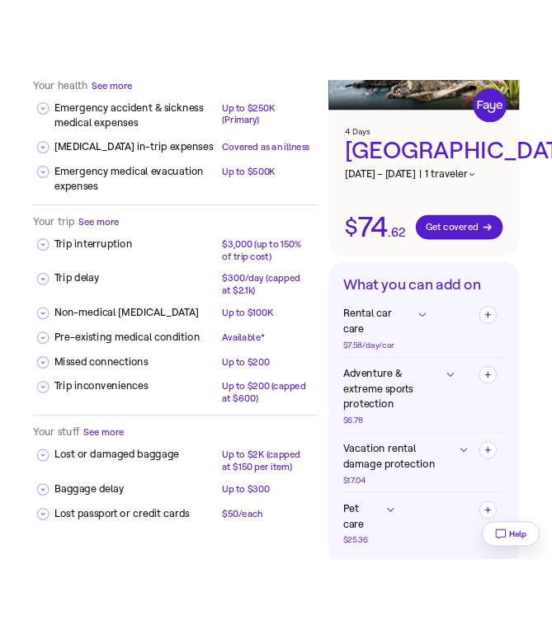
scroll to position [156, 0]
